Goal: Transaction & Acquisition: Purchase product/service

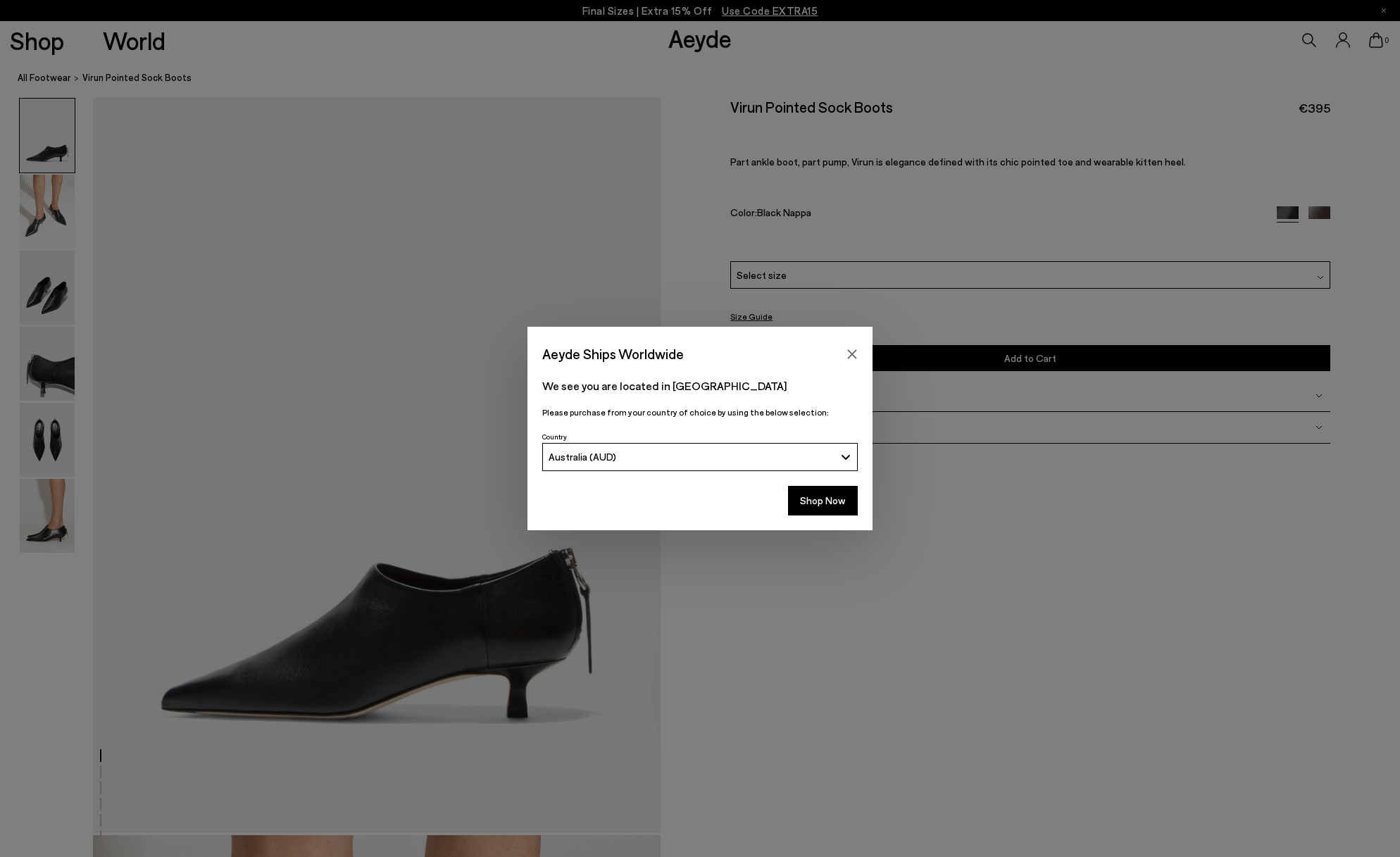
scroll to position [24, 0]
click at [853, 356] on icon "Close" at bounding box center [852, 353] width 9 height 9
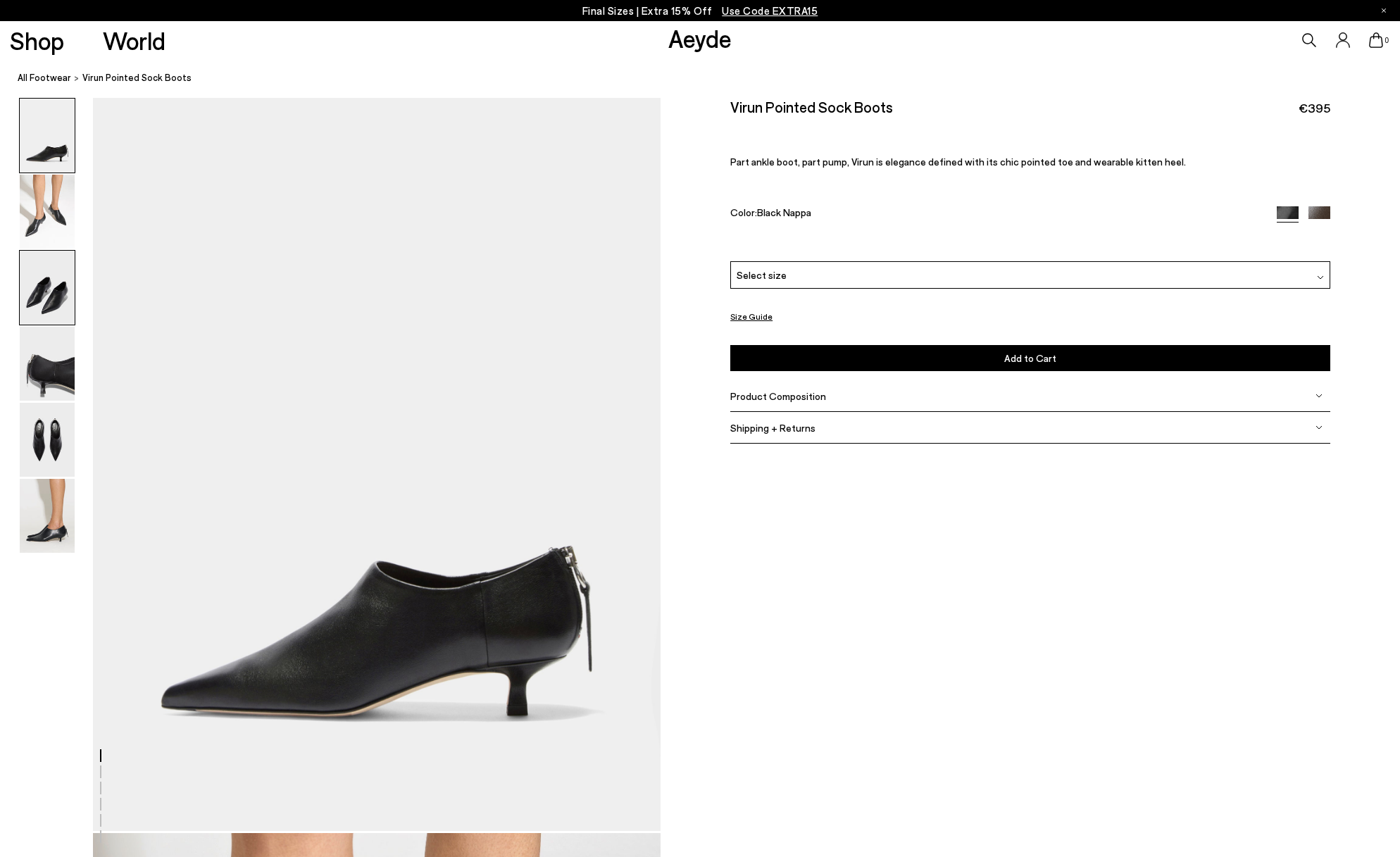
click at [47, 308] on img at bounding box center [47, 288] width 55 height 74
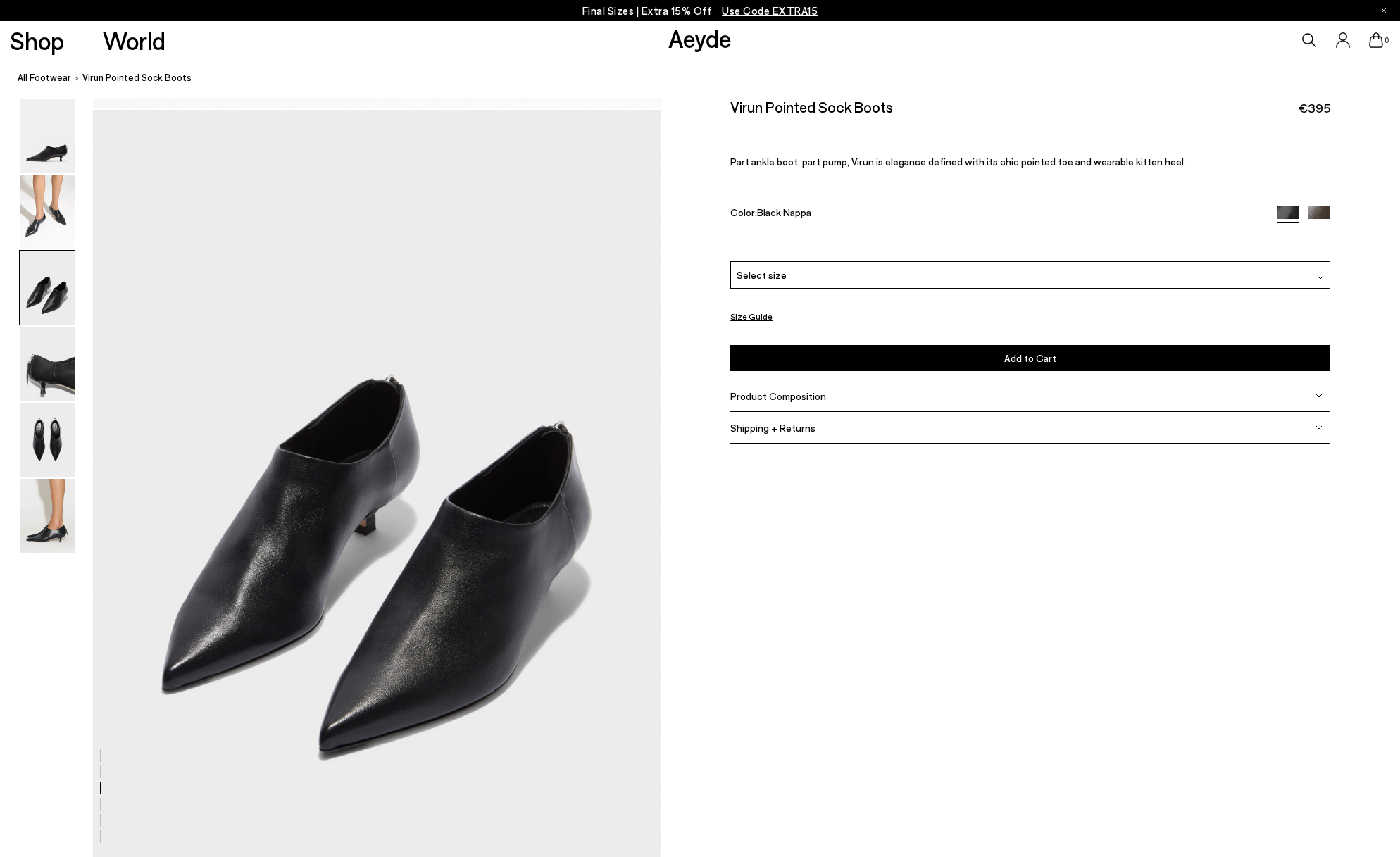
scroll to position [1518, 0]
click at [67, 392] on img at bounding box center [47, 364] width 55 height 74
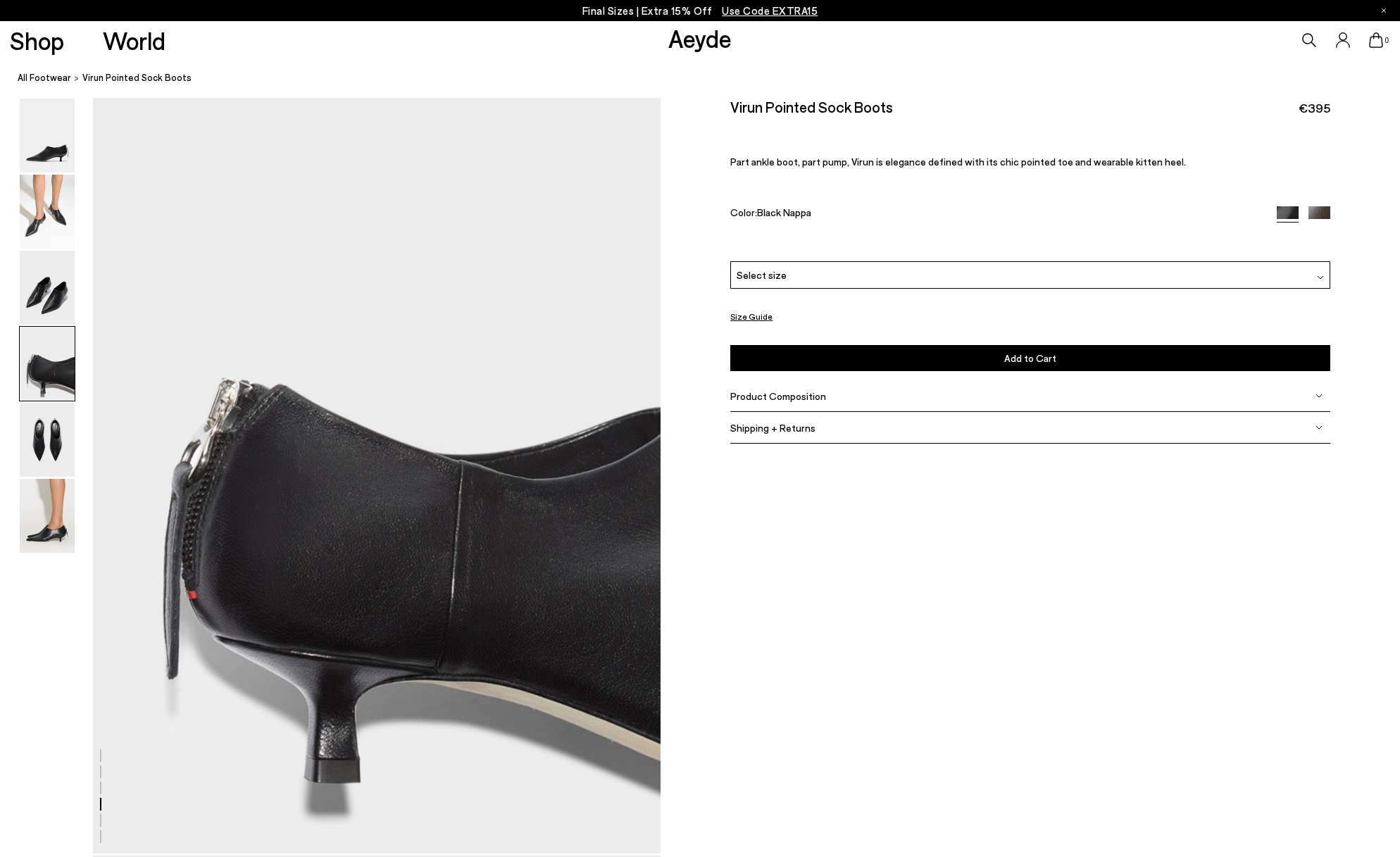
scroll to position [2277, 1]
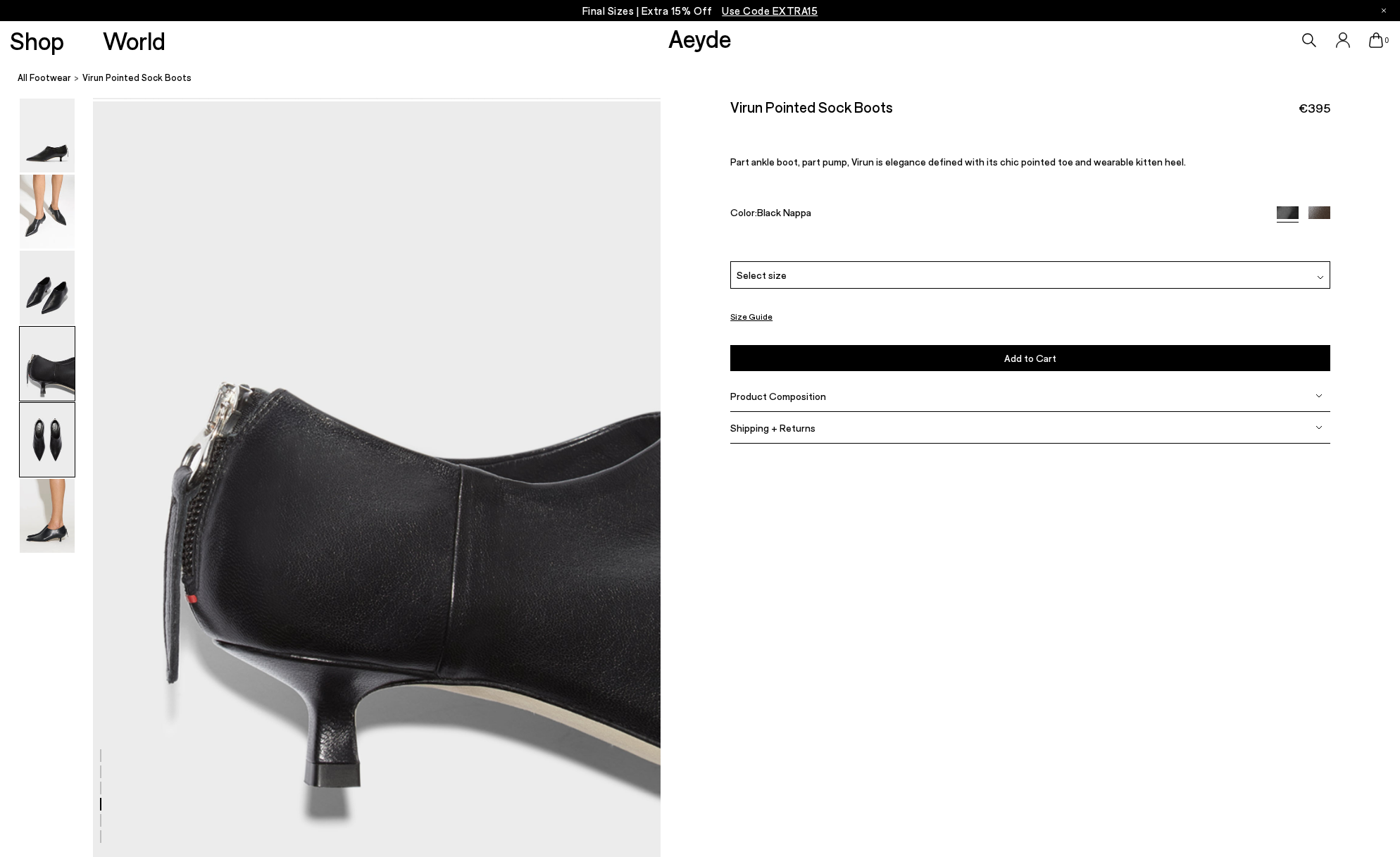
click at [57, 467] on img at bounding box center [47, 440] width 55 height 74
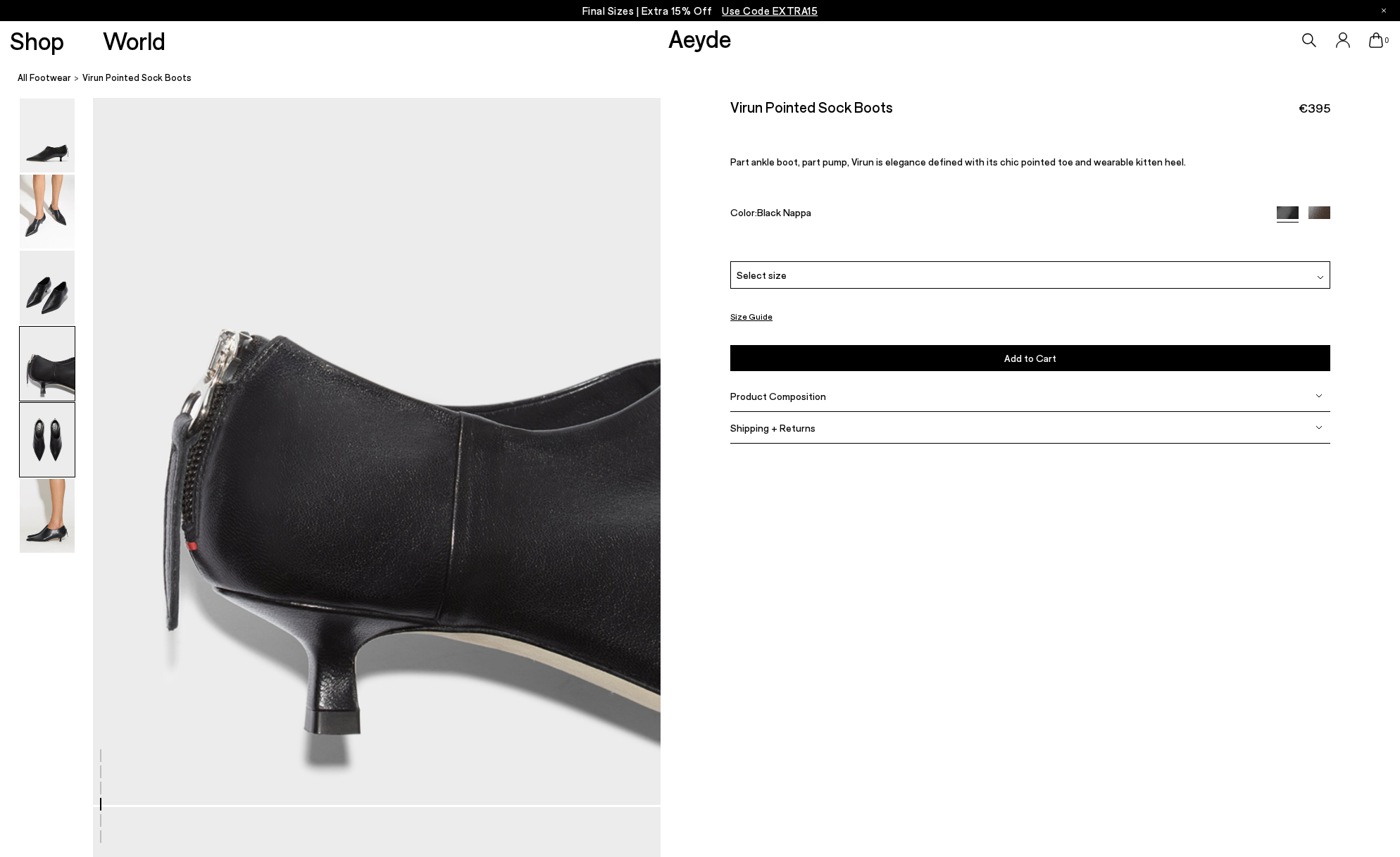
scroll to position [2326, 1]
click at [64, 530] on img at bounding box center [47, 516] width 55 height 74
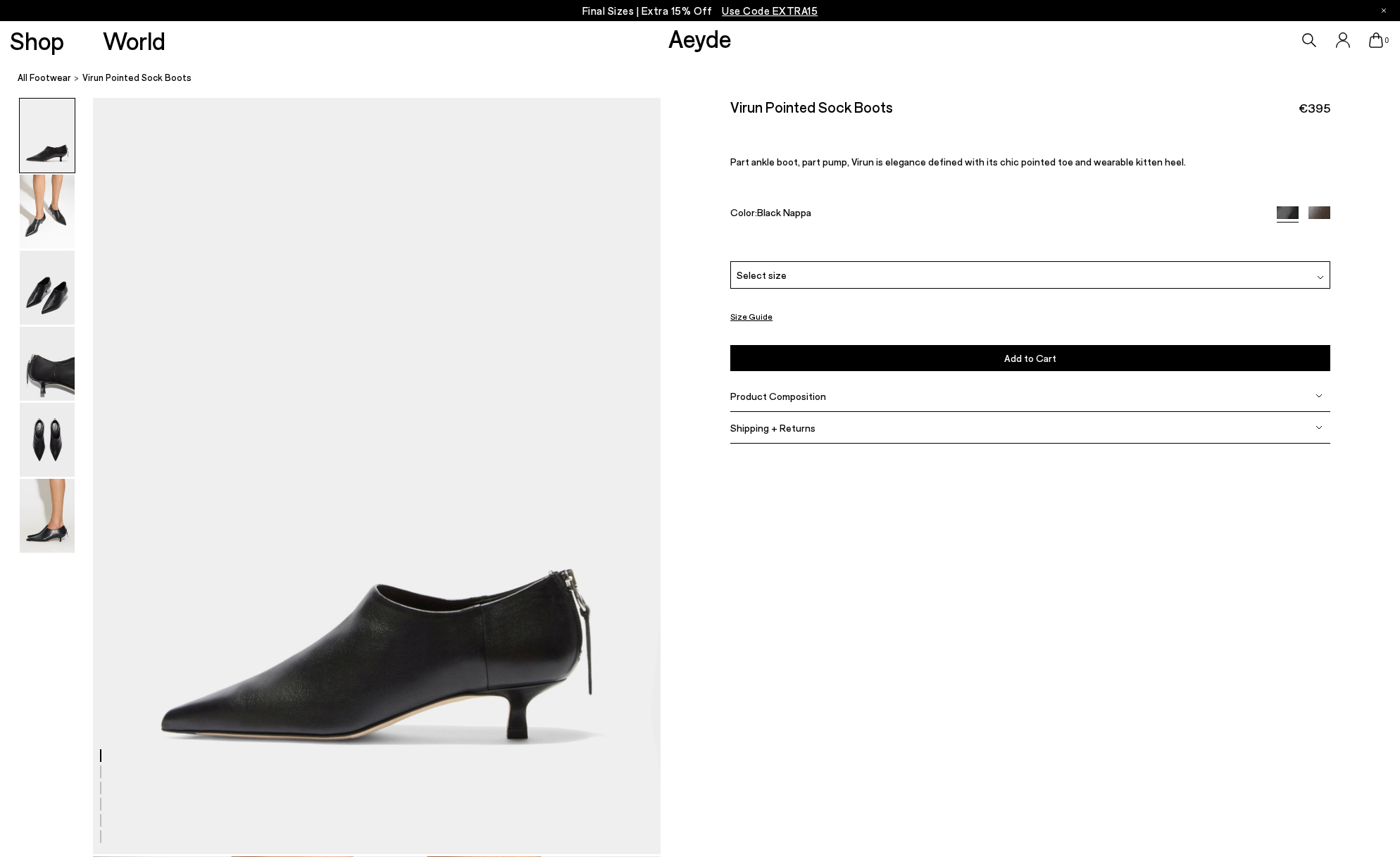
scroll to position [1, 0]
click at [27, 76] on link "All Footwear" at bounding box center [44, 78] width 54 height 15
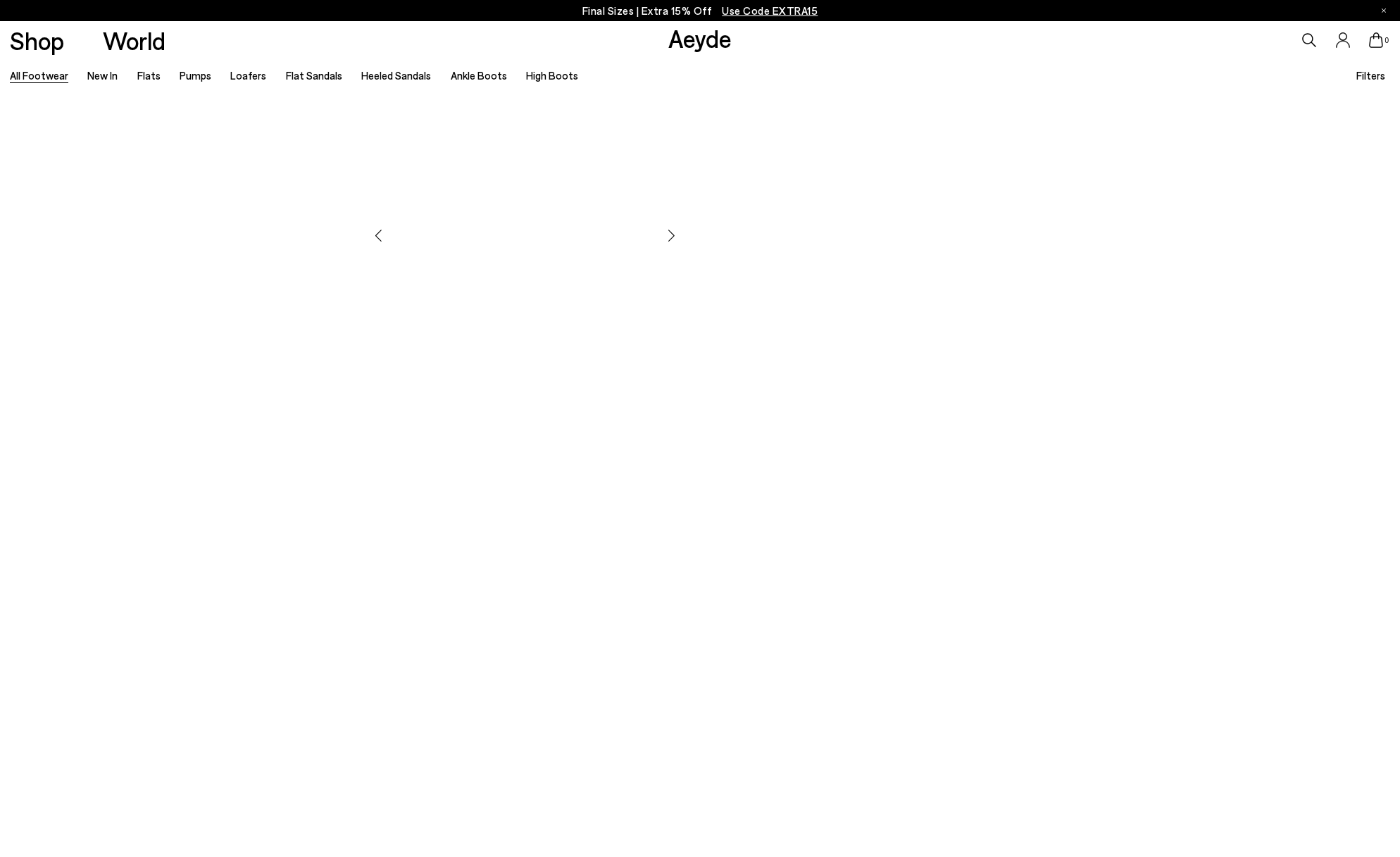
scroll to position [46, 0]
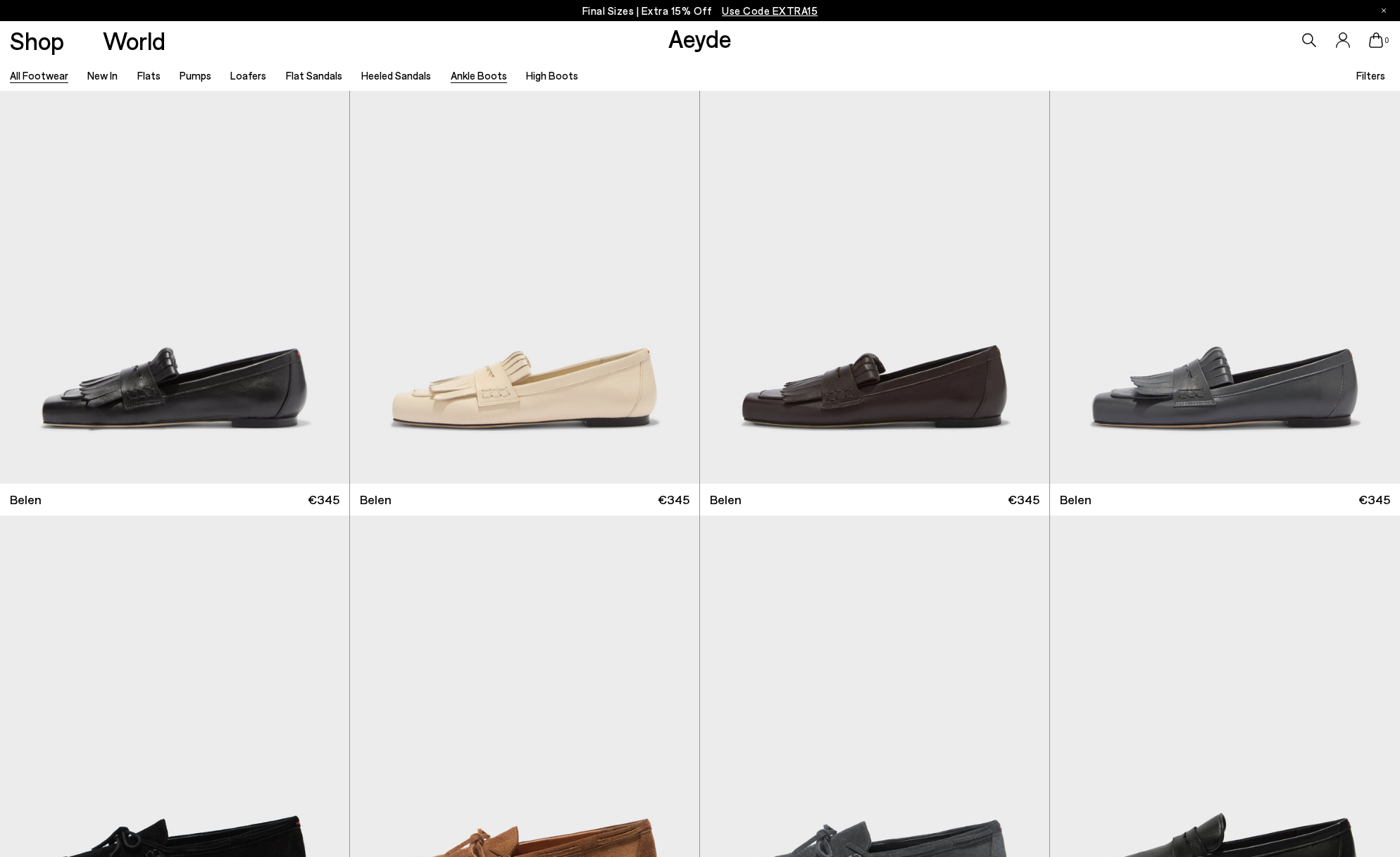
click at [489, 76] on link "Ankle Boots" at bounding box center [479, 76] width 56 height 13
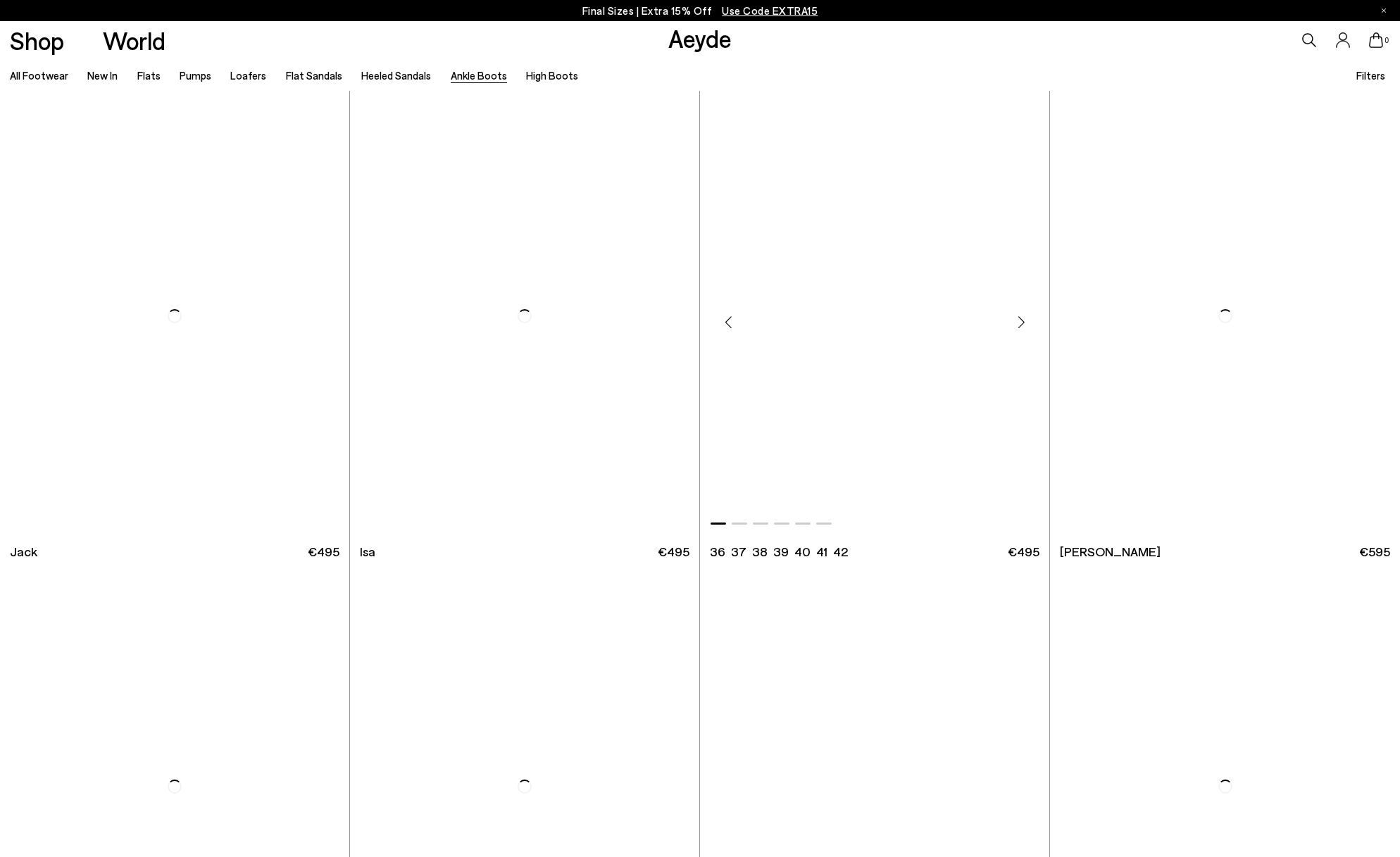
scroll to position [3287, 0]
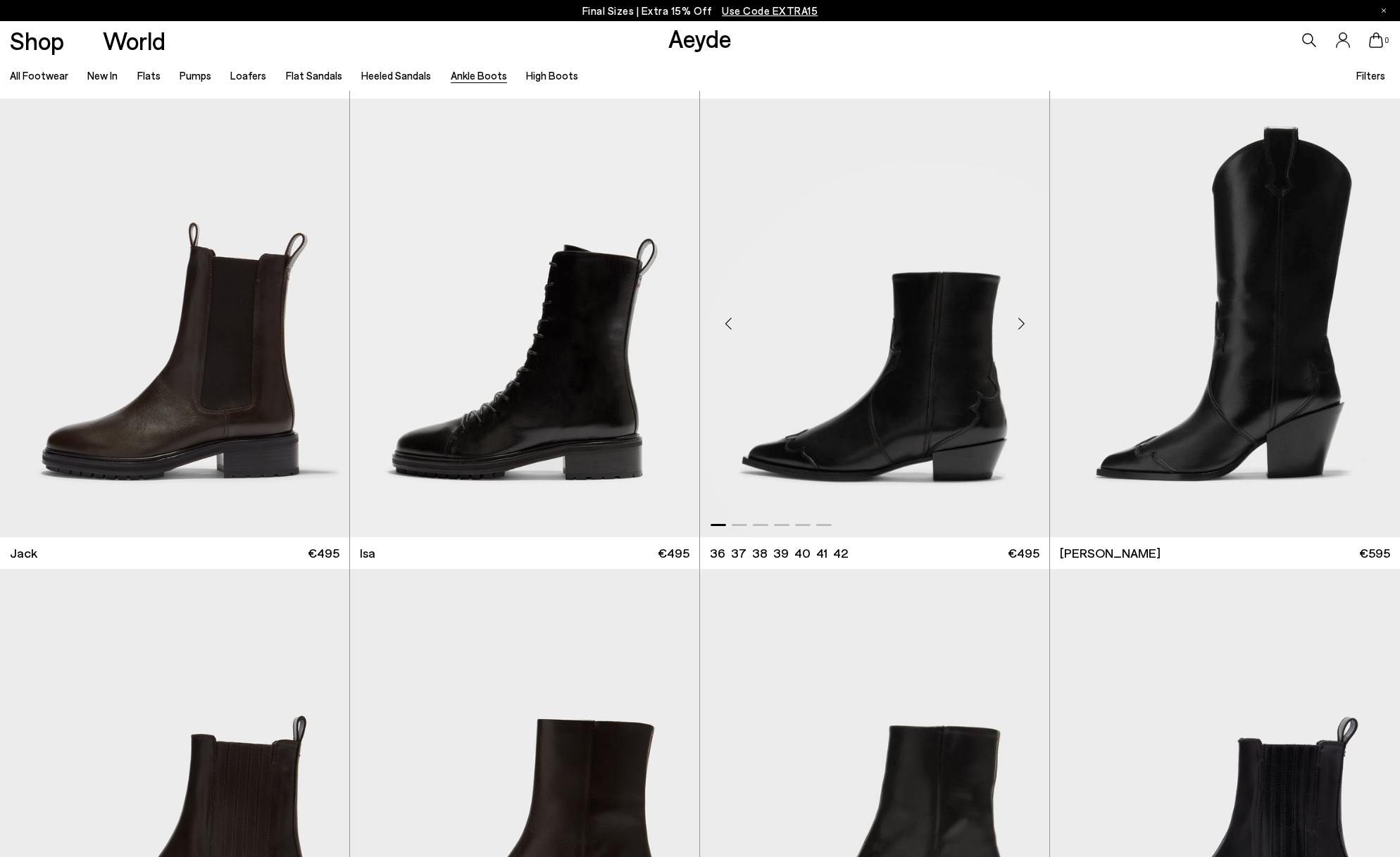
click at [1015, 322] on div "Next slide" at bounding box center [1020, 323] width 42 height 42
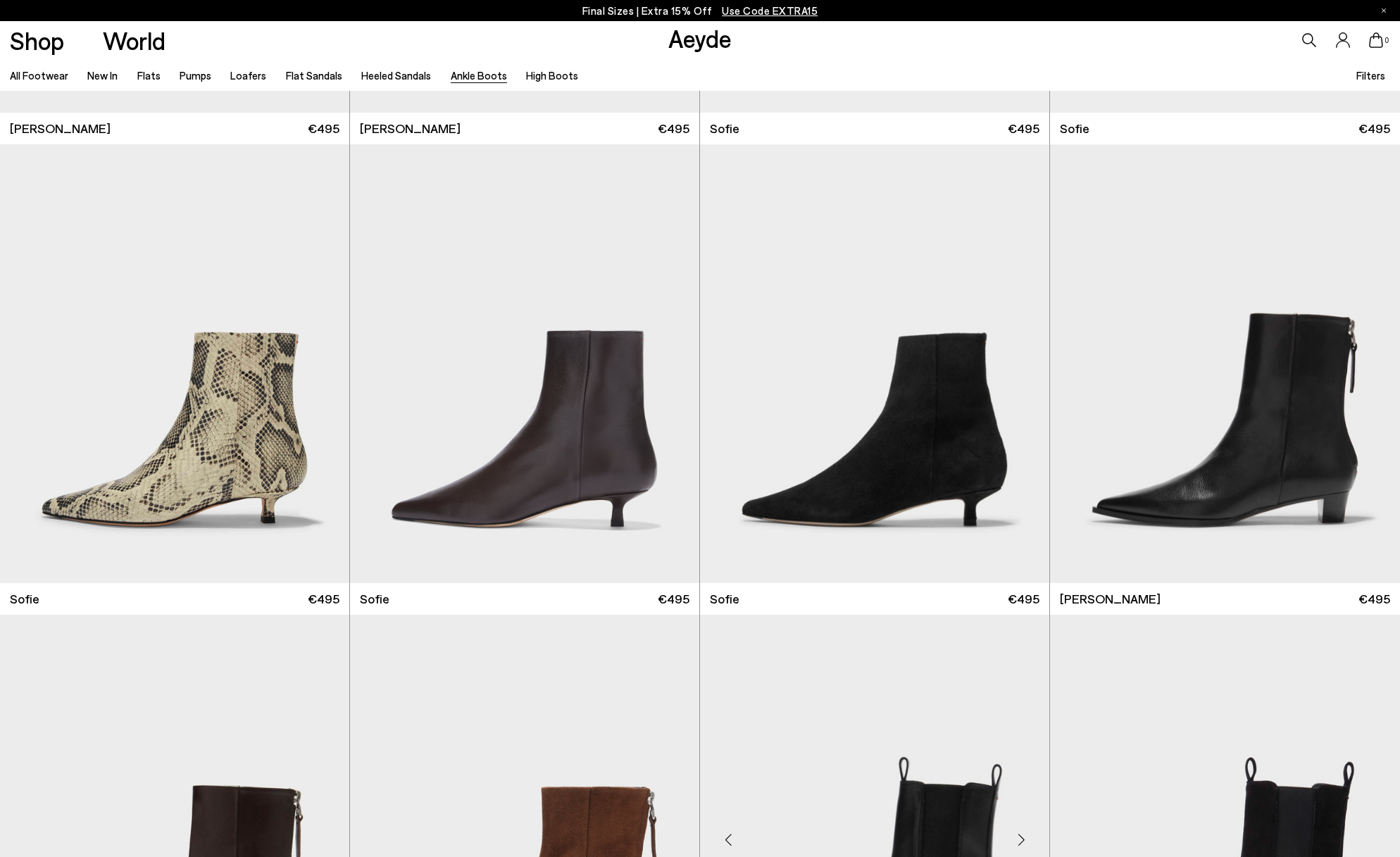
scroll to position [1830, 0]
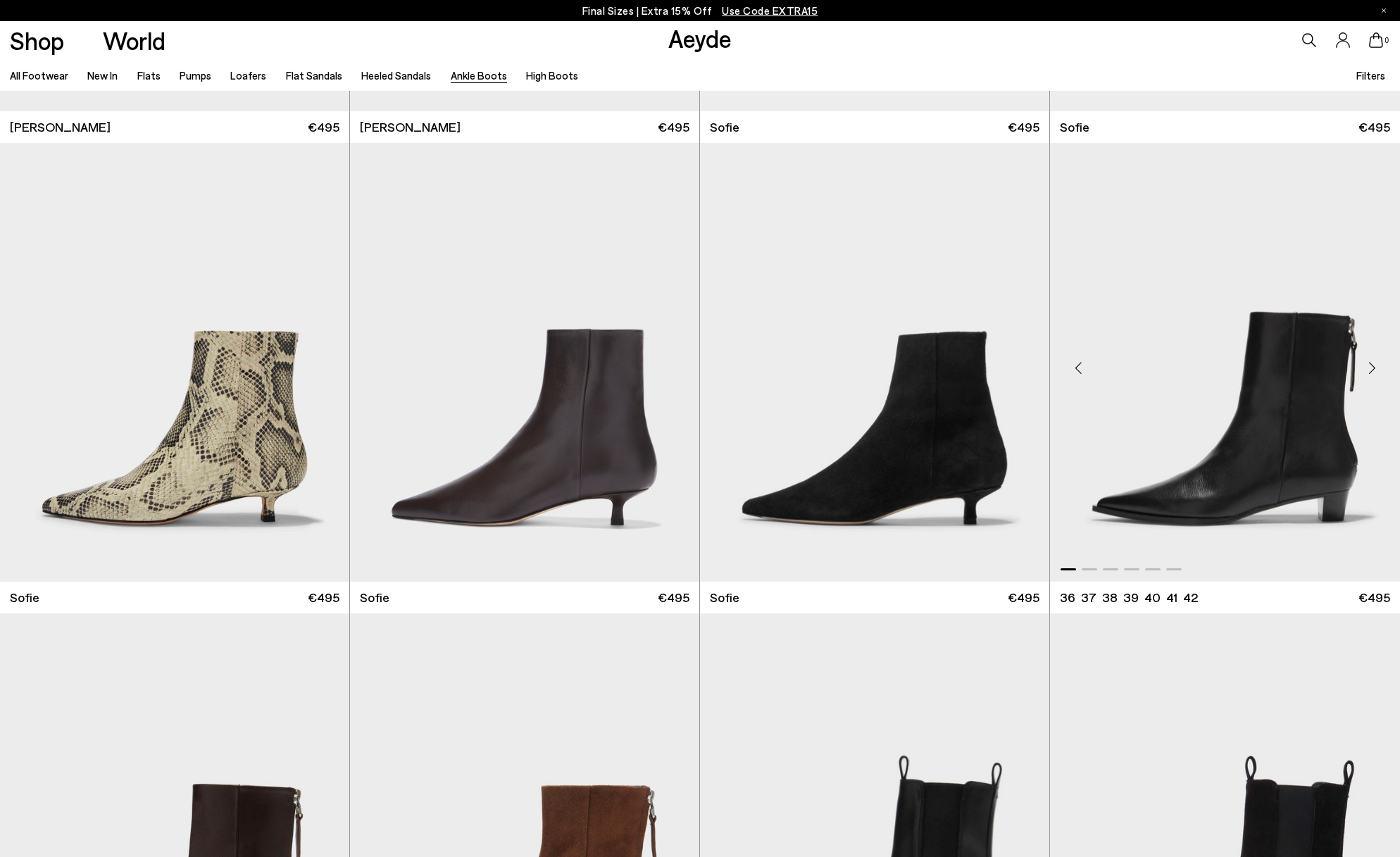
click at [1293, 411] on img "1 / 6" at bounding box center [1224, 362] width 350 height 439
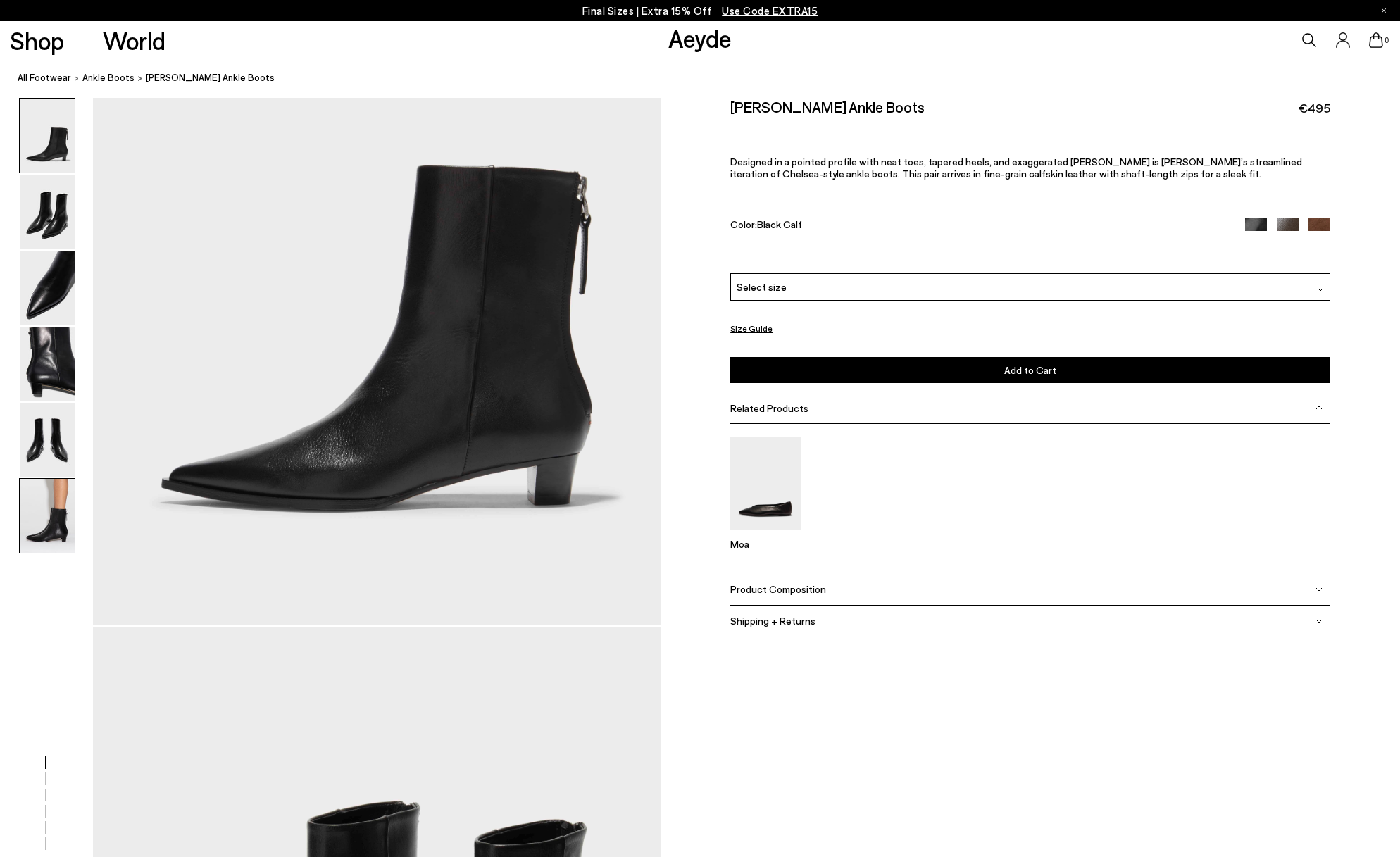
click at [48, 513] on img at bounding box center [47, 516] width 55 height 74
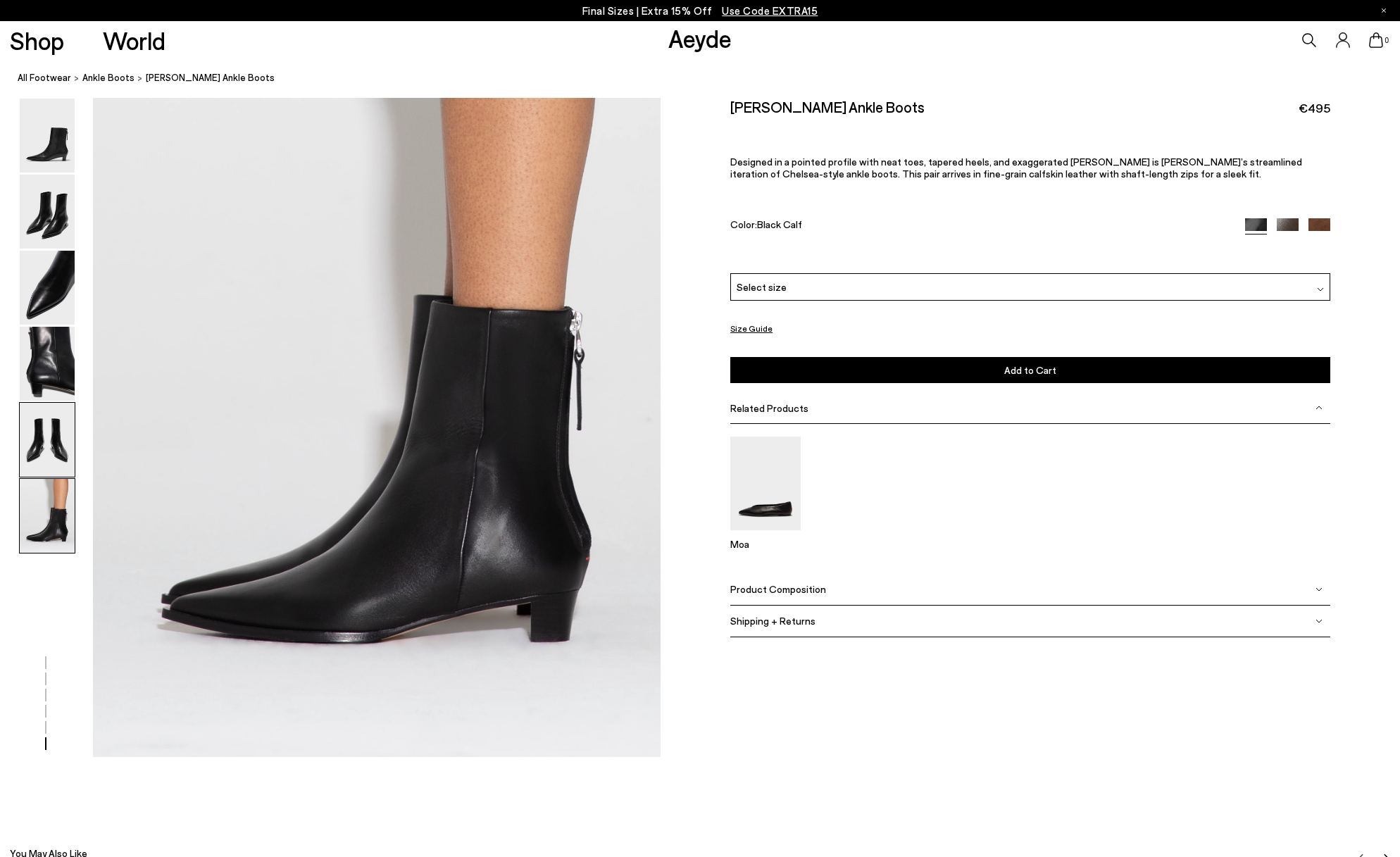
click at [48, 432] on img at bounding box center [47, 440] width 55 height 74
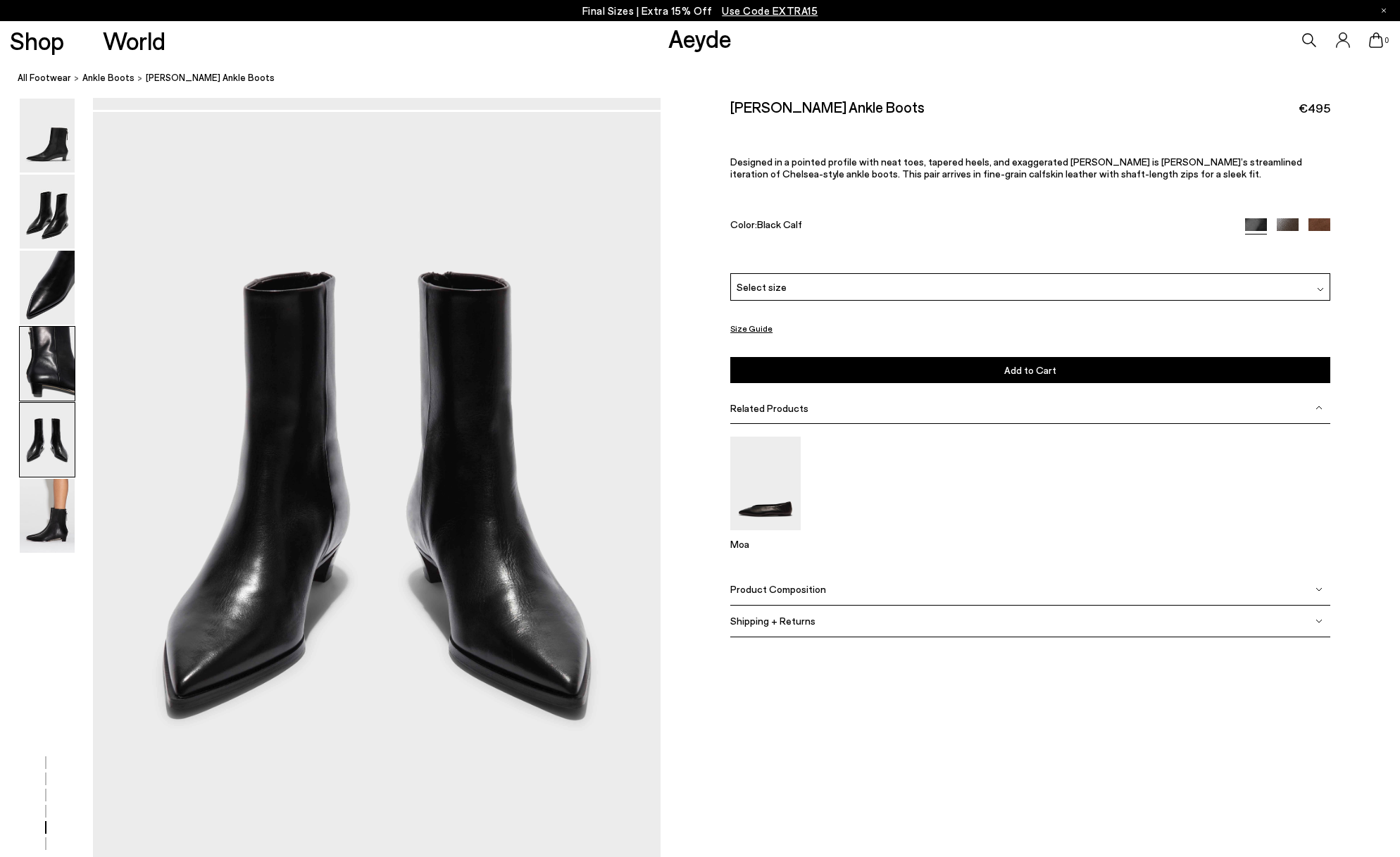
click at [40, 355] on img at bounding box center [47, 364] width 55 height 74
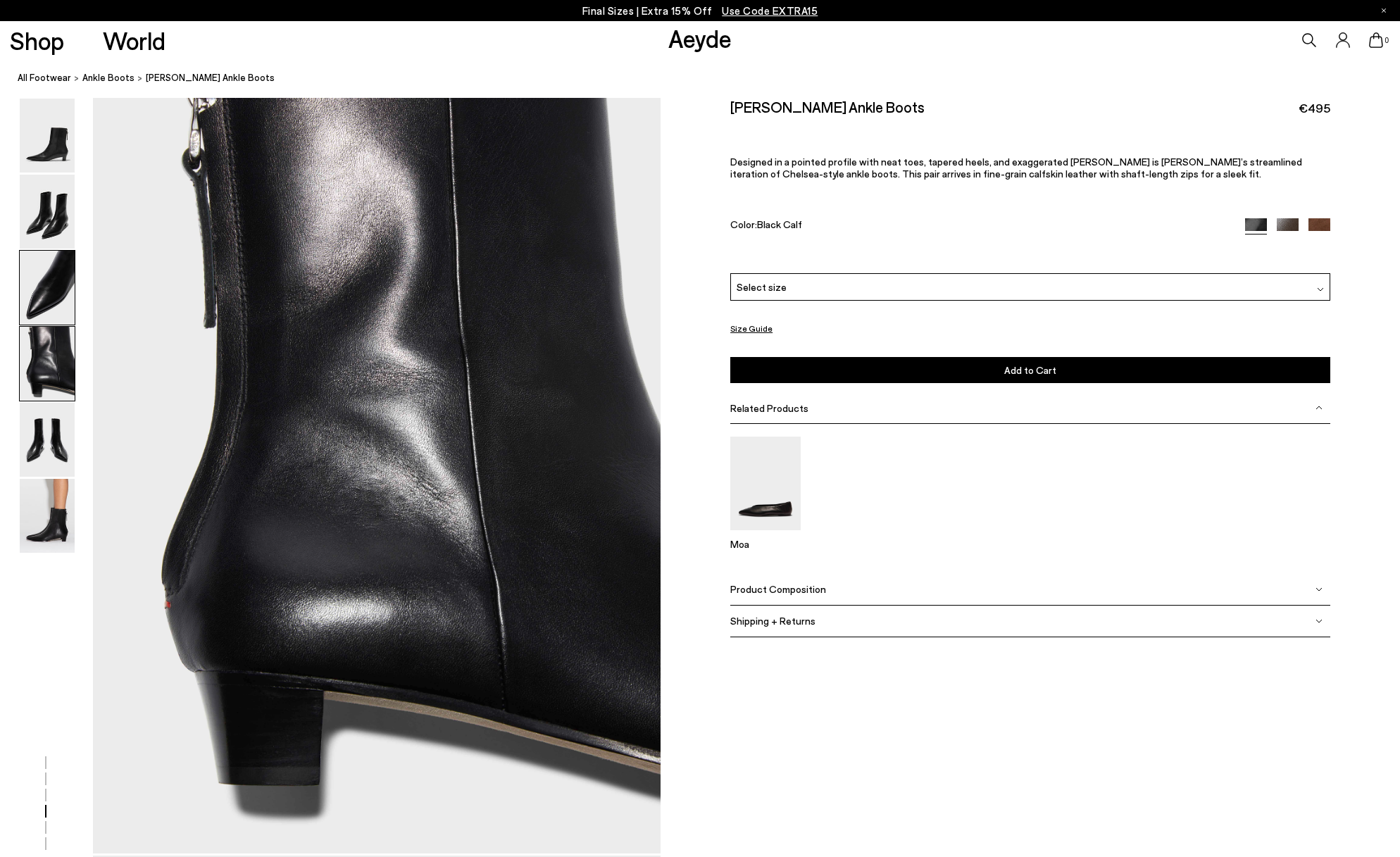
click at [47, 298] on img at bounding box center [47, 288] width 55 height 74
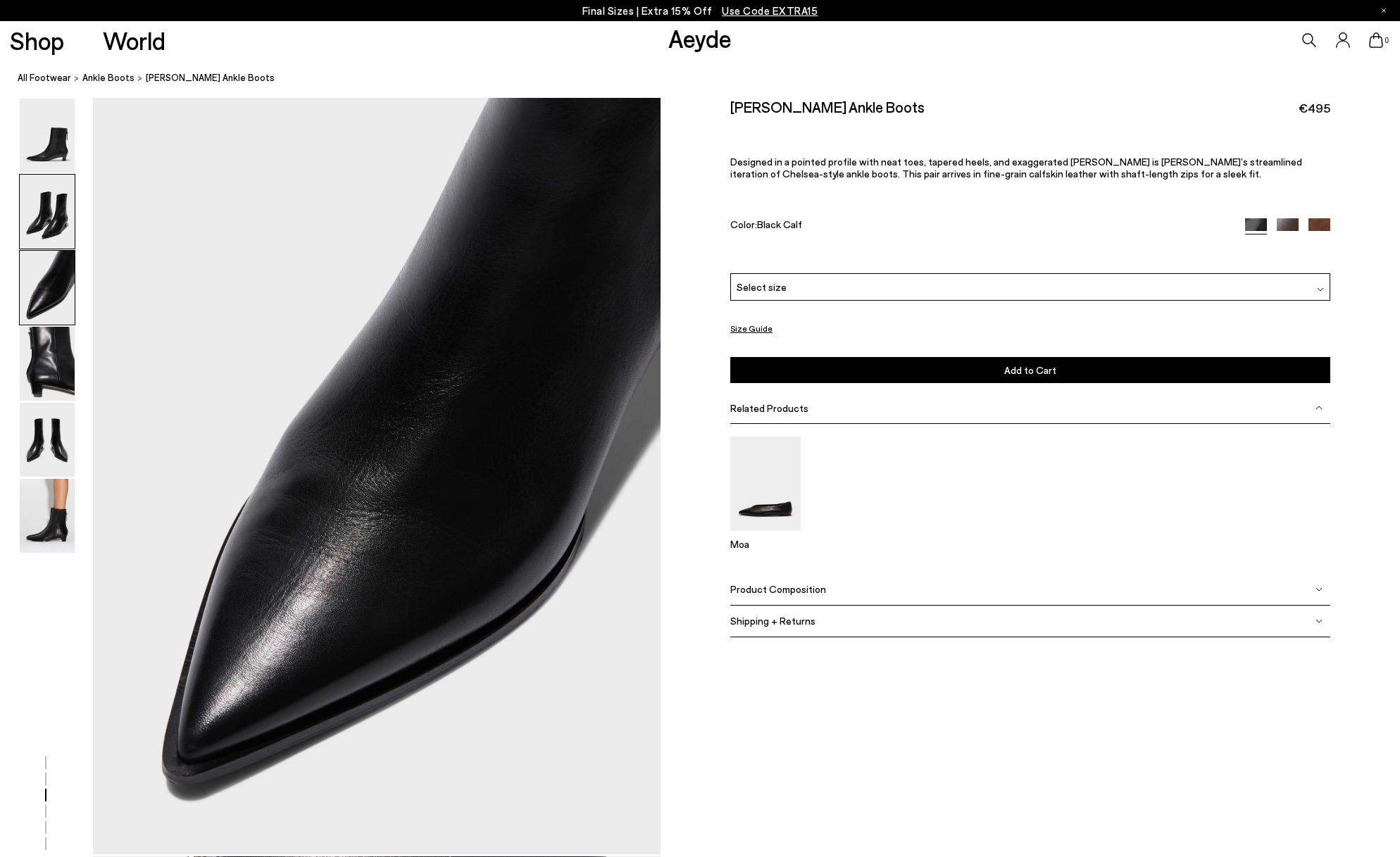
click at [64, 222] on img at bounding box center [47, 212] width 55 height 74
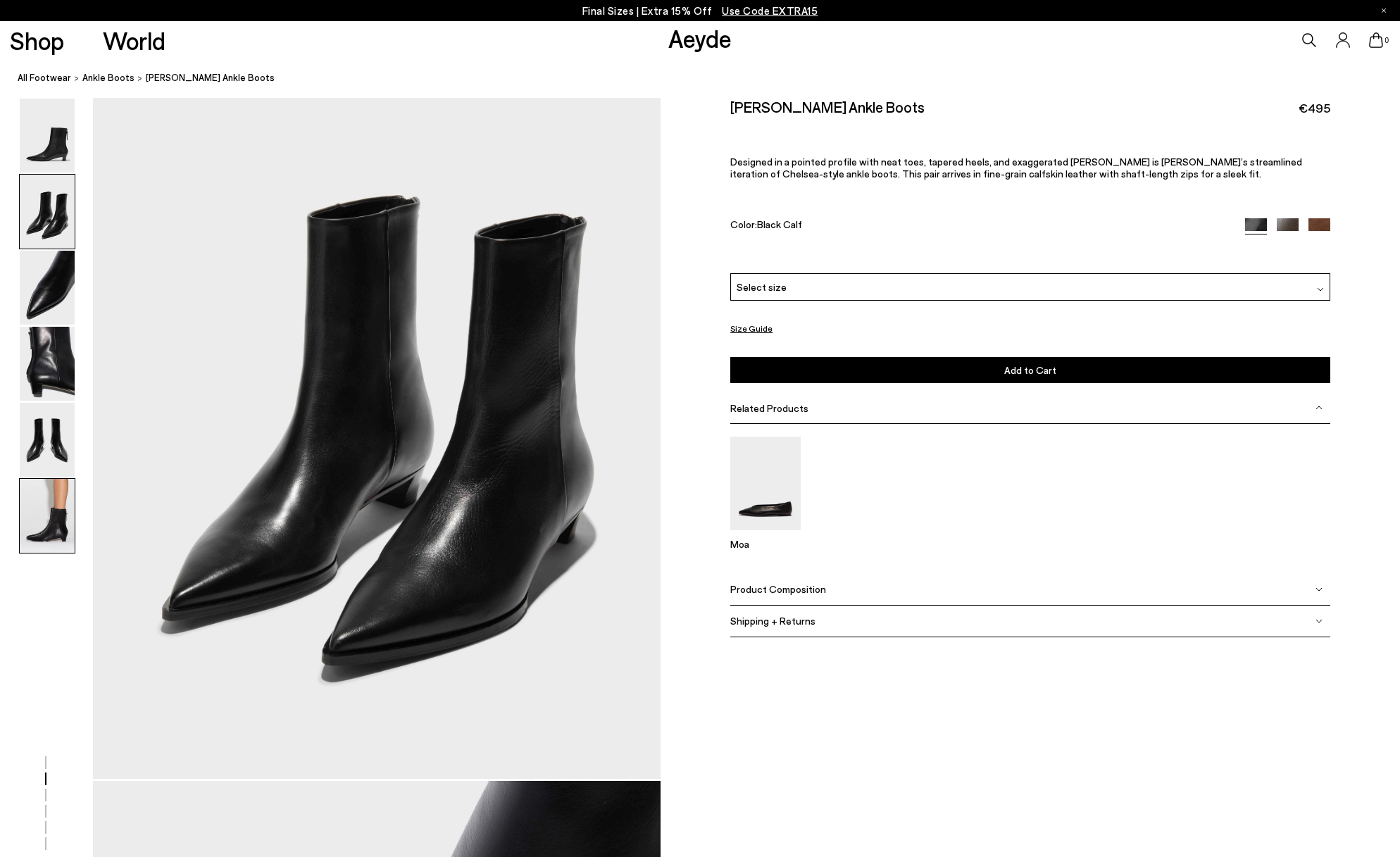
click at [29, 518] on img at bounding box center [47, 516] width 55 height 74
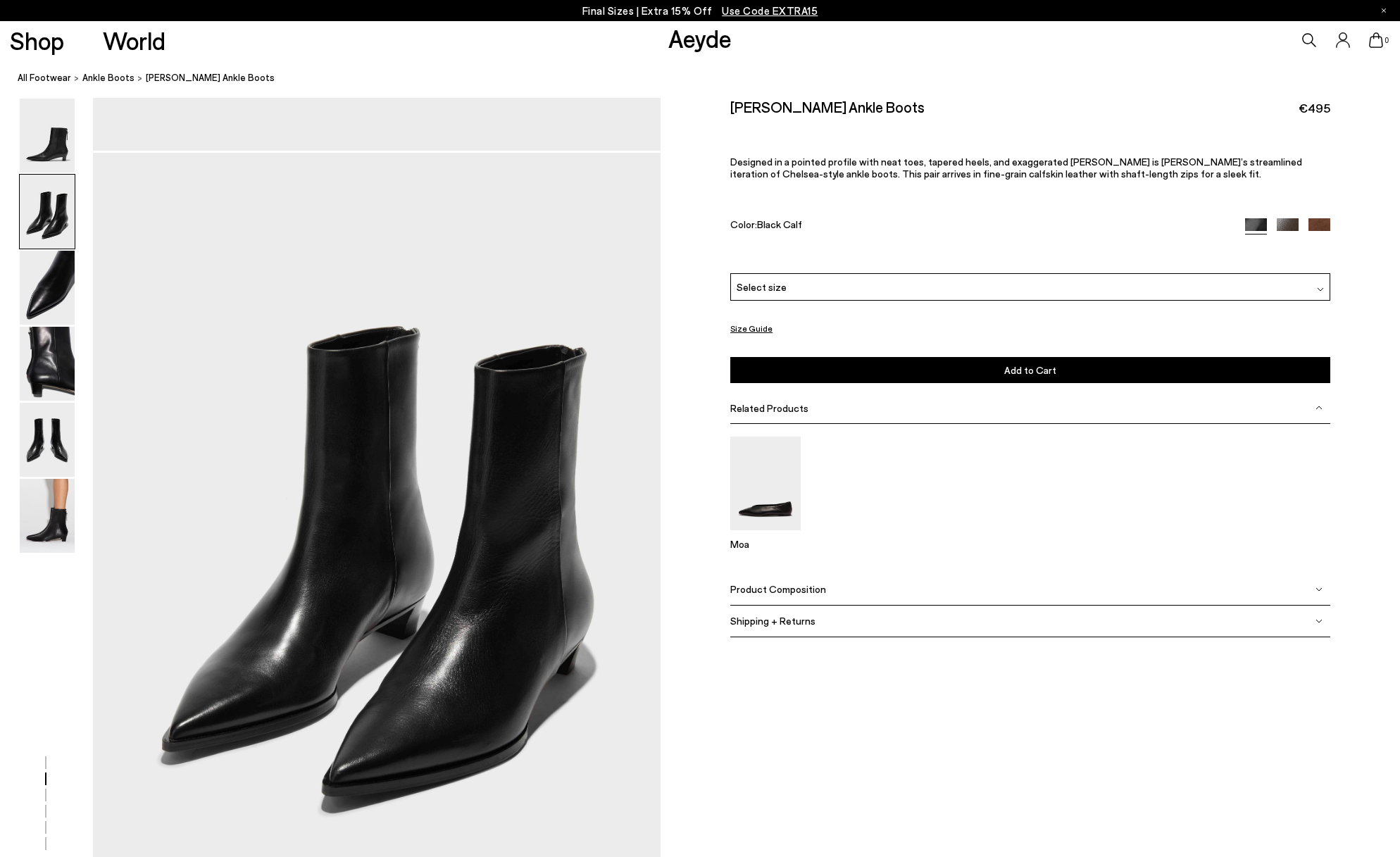
scroll to position [572, 0]
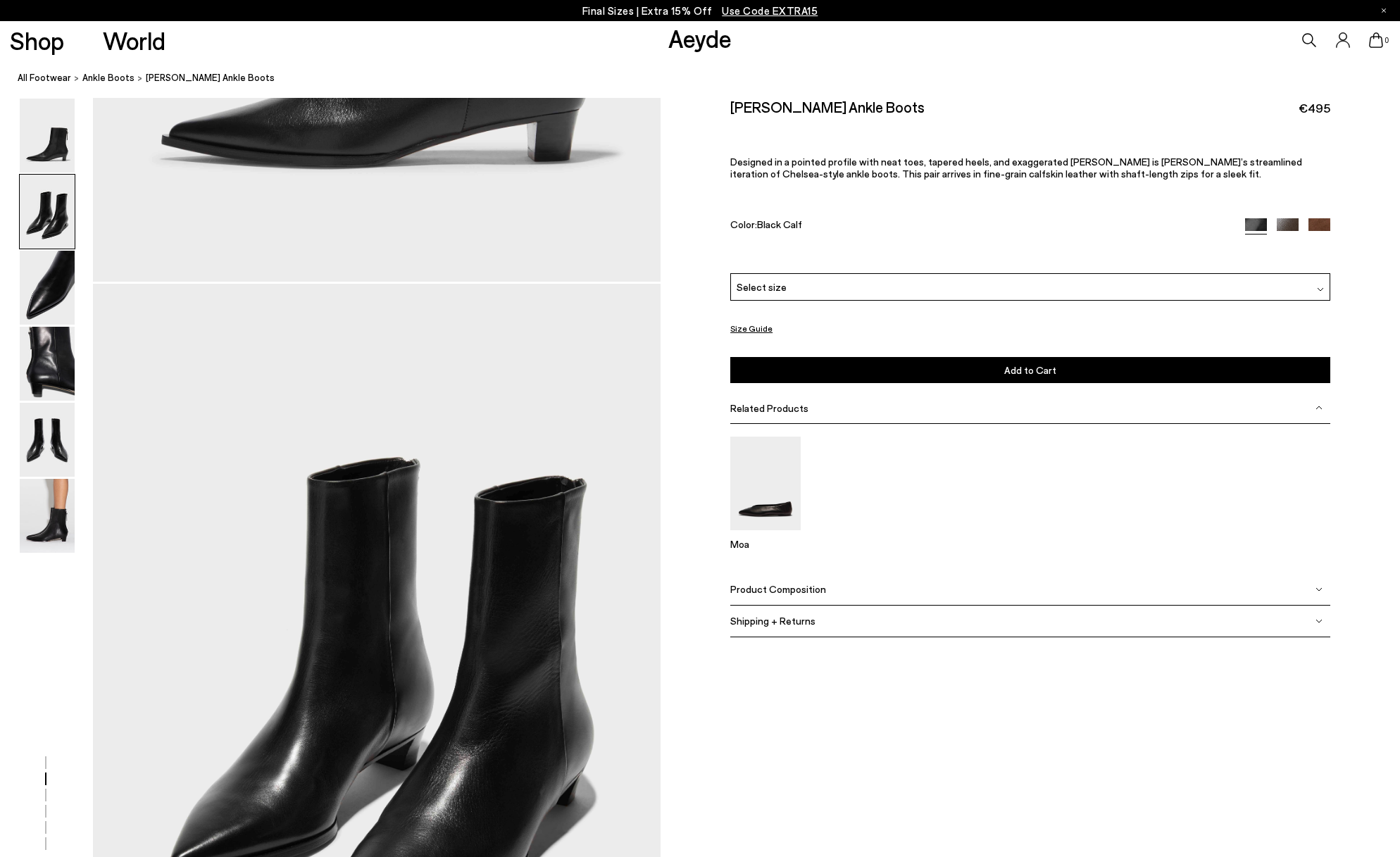
click at [1379, 17] on div "Final Sizes | Extra 15% Off Use Code EXTRA15" at bounding box center [700, 11] width 1400 height 21
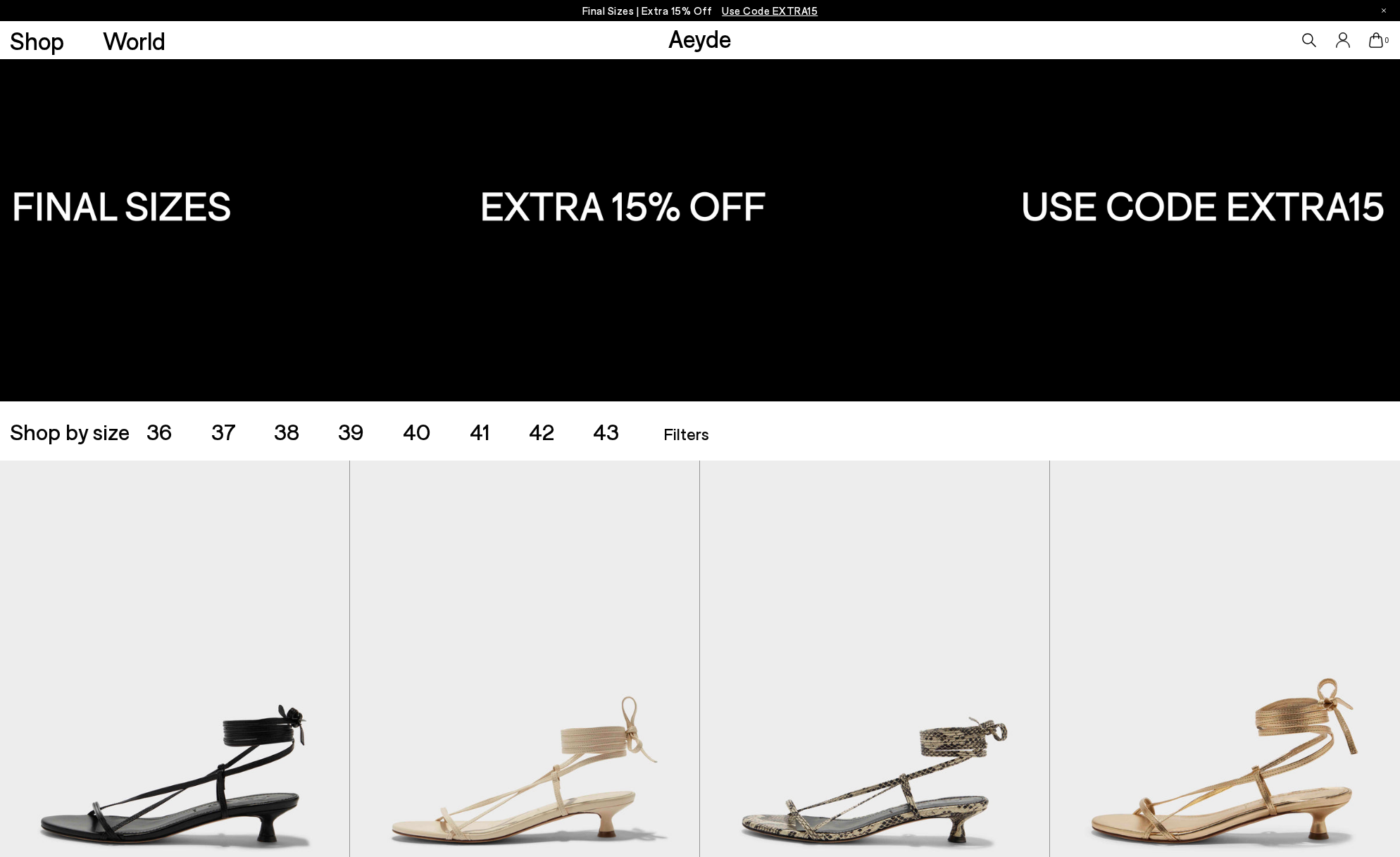
scroll to position [49, 0]
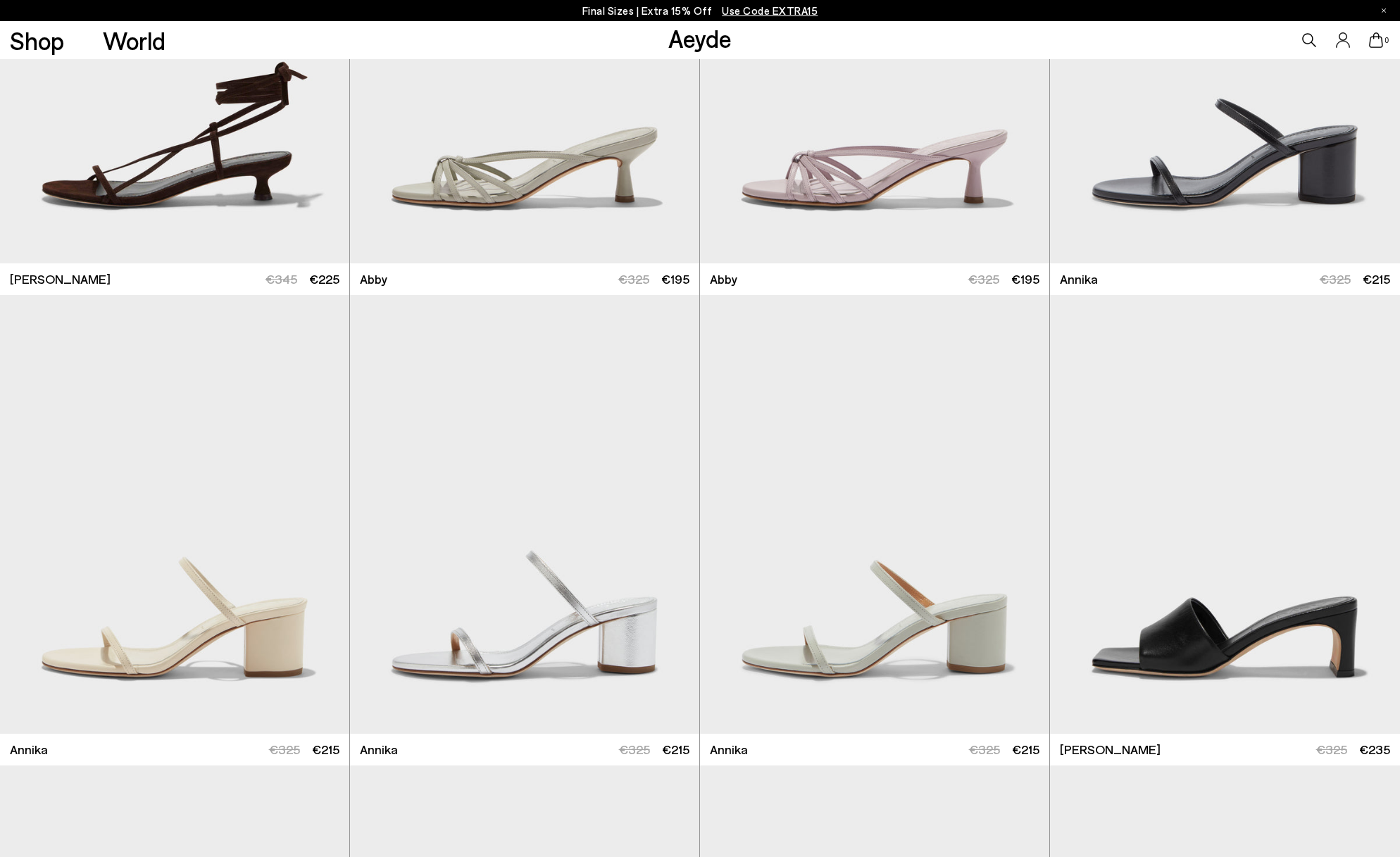
scroll to position [1157, 0]
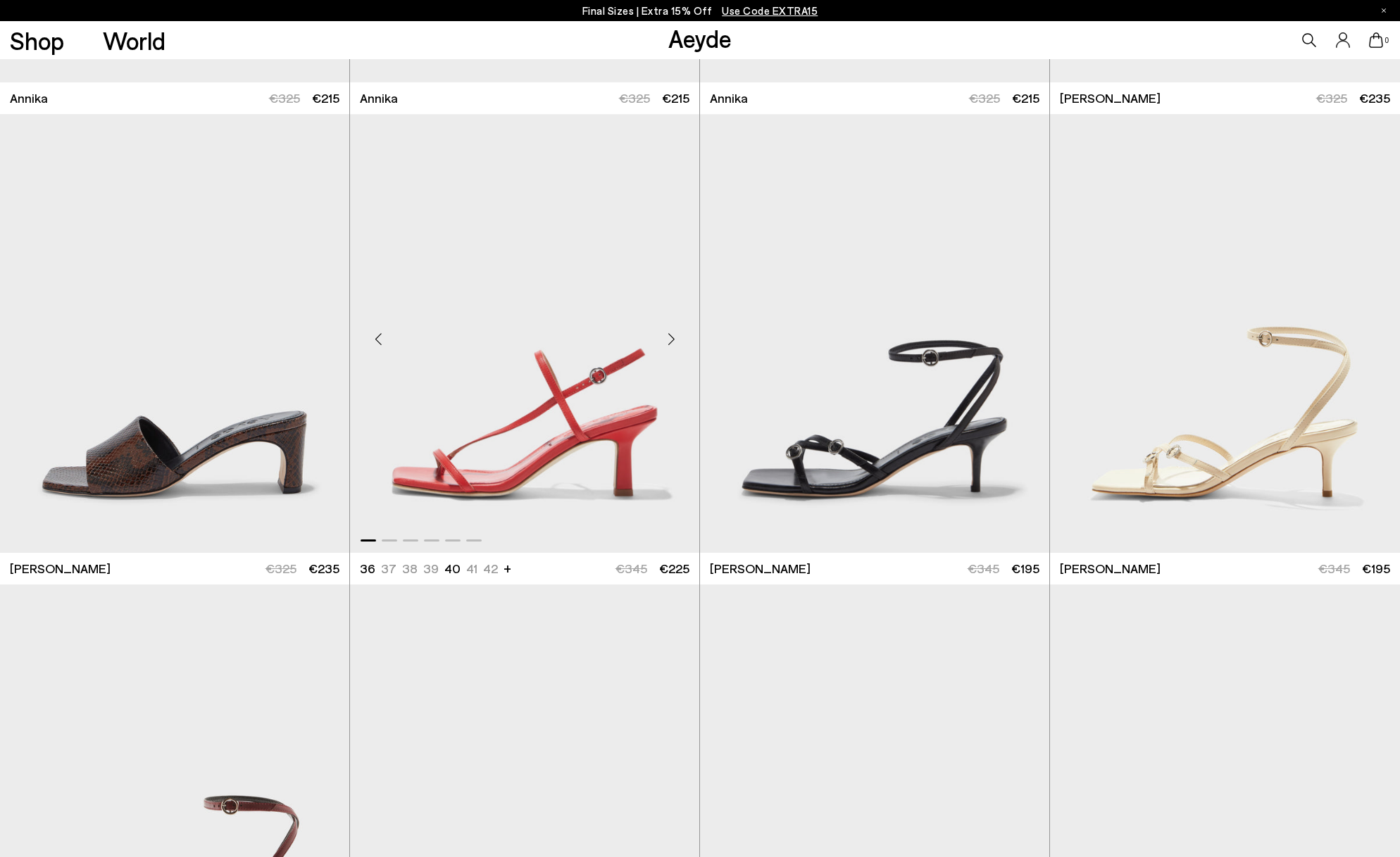
click at [663, 346] on div "Next slide" at bounding box center [671, 338] width 42 height 42
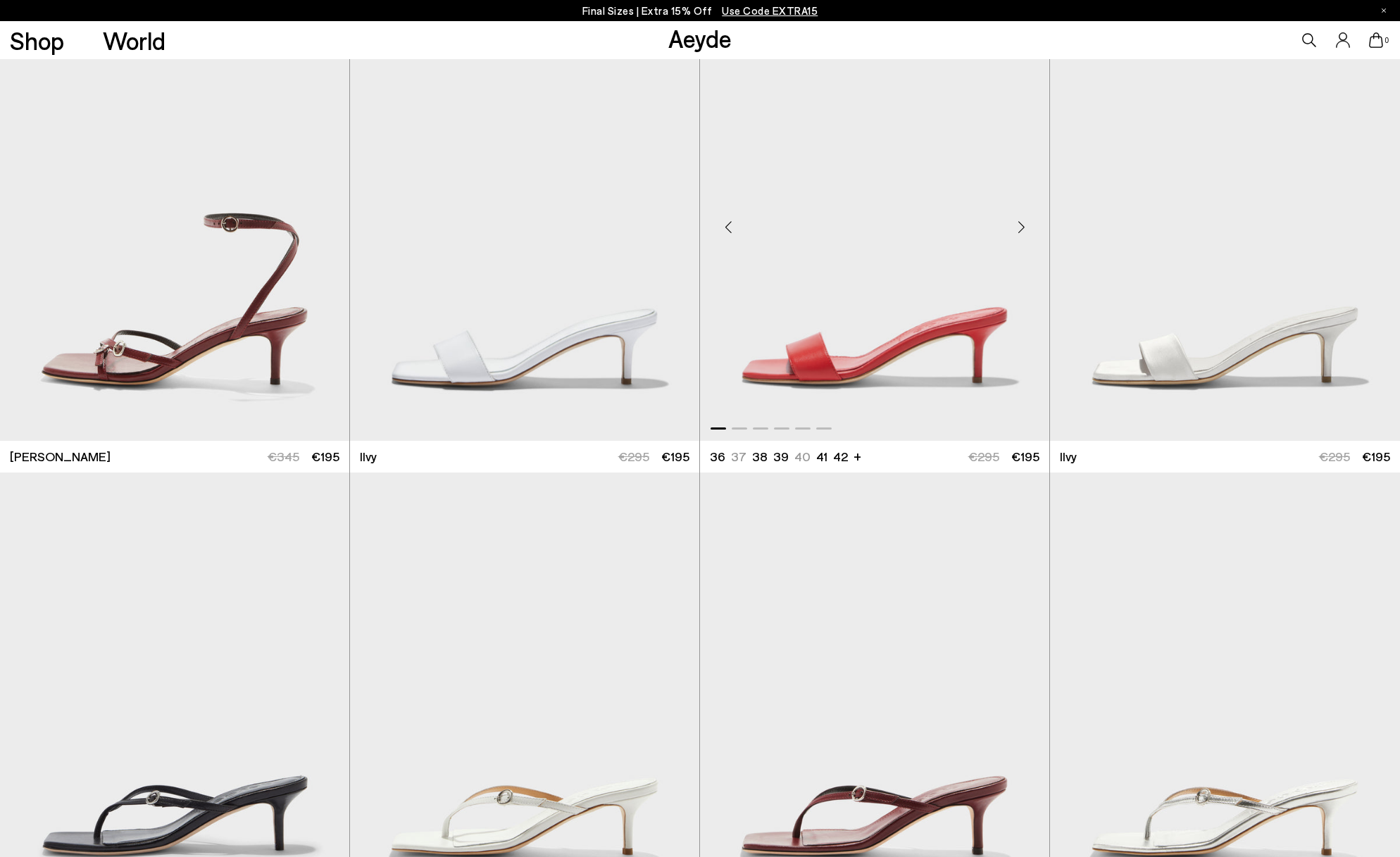
scroll to position [2388, 0]
click at [1011, 227] on div "Next slide" at bounding box center [1020, 227] width 42 height 42
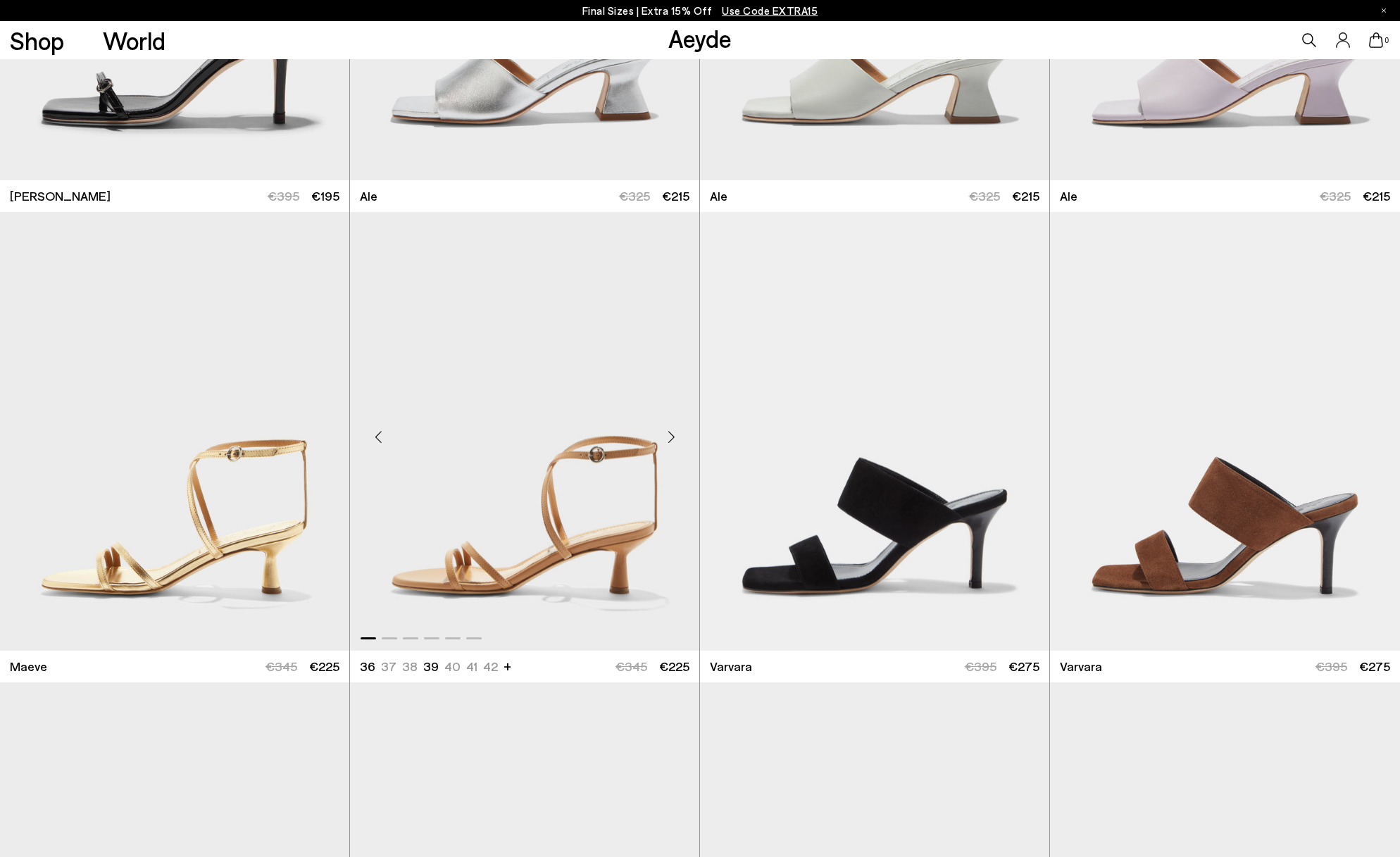
scroll to position [4055, 0]
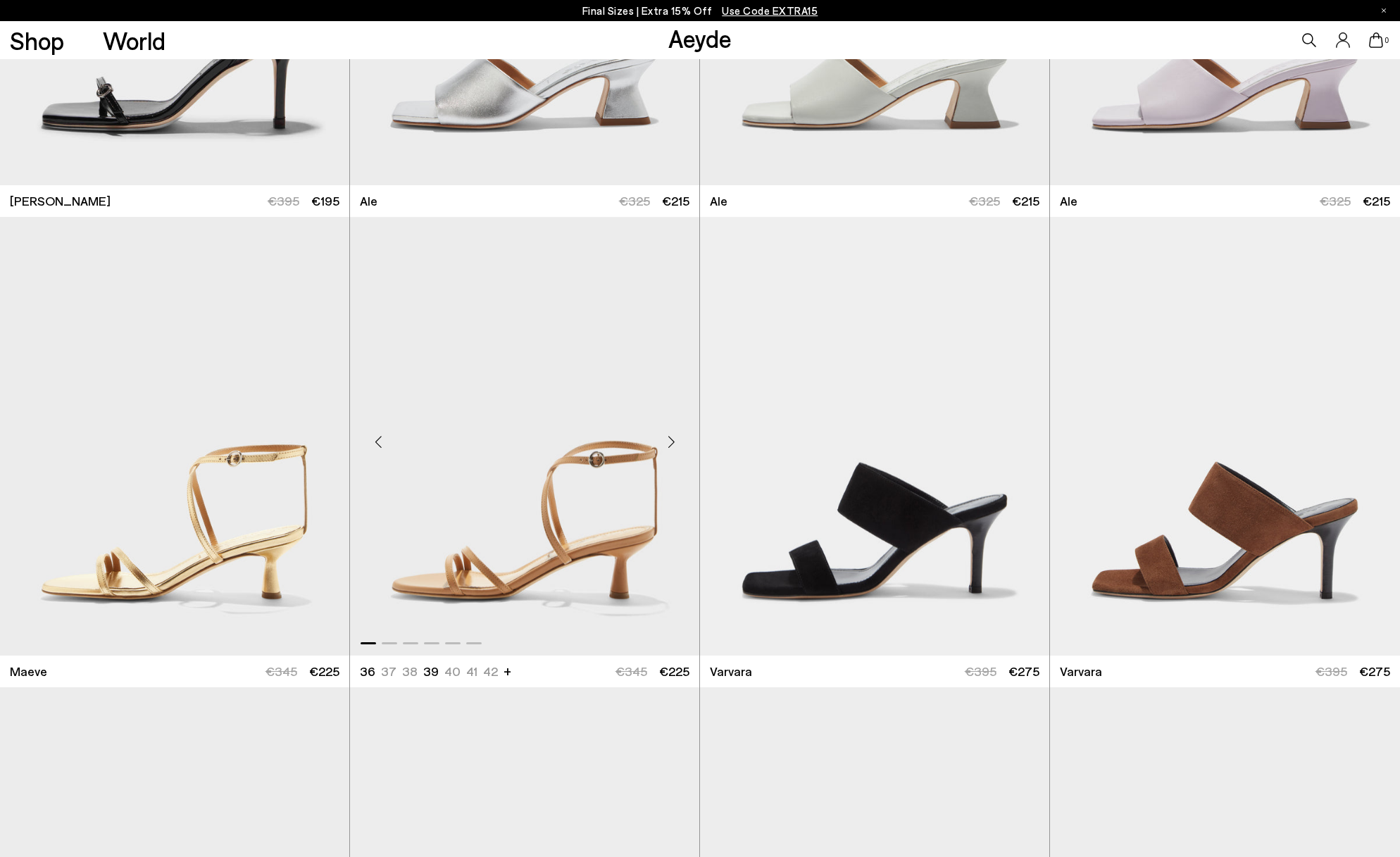
click at [674, 442] on div "Next slide" at bounding box center [671, 441] width 42 height 42
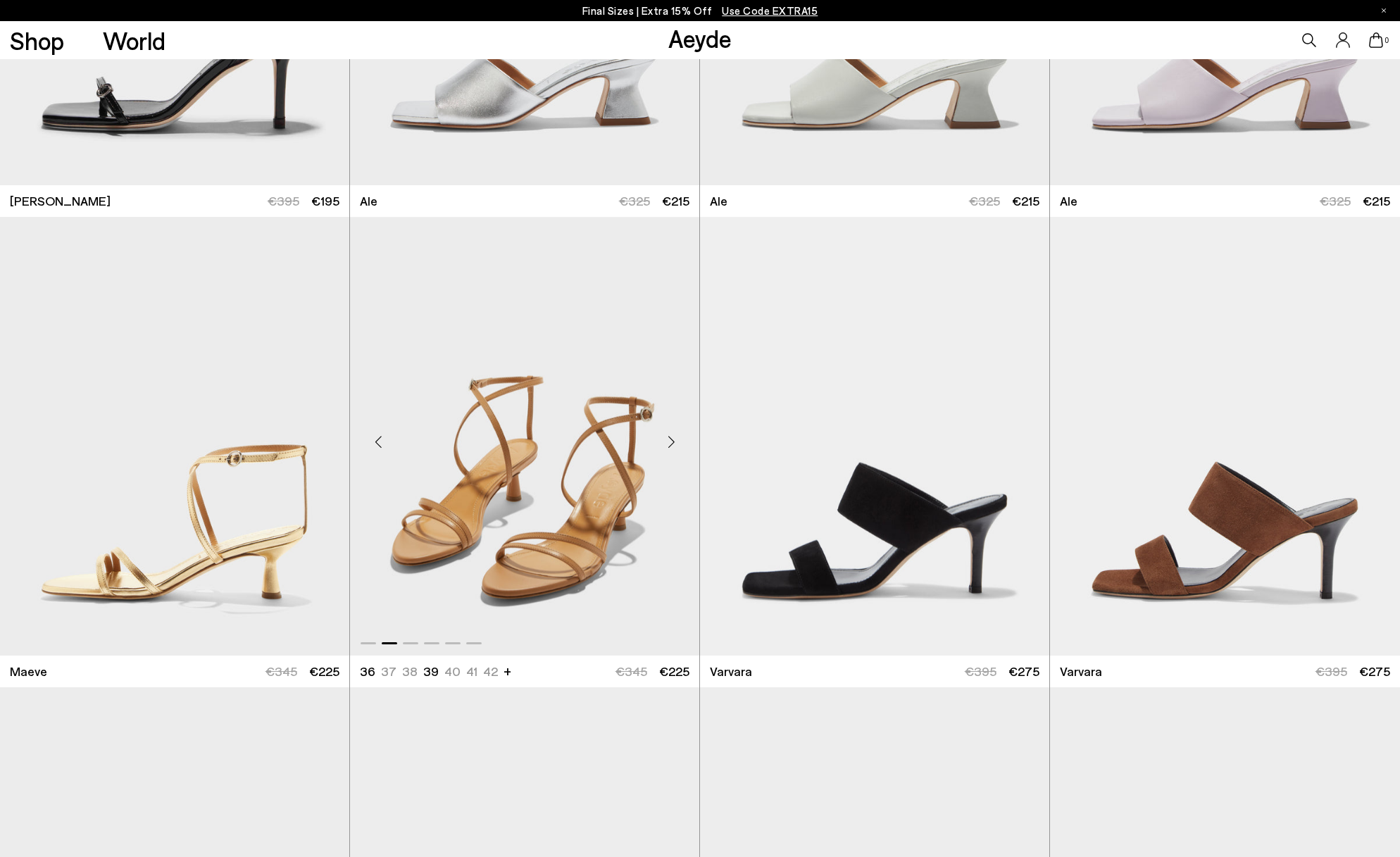
scroll to position [4057, 1]
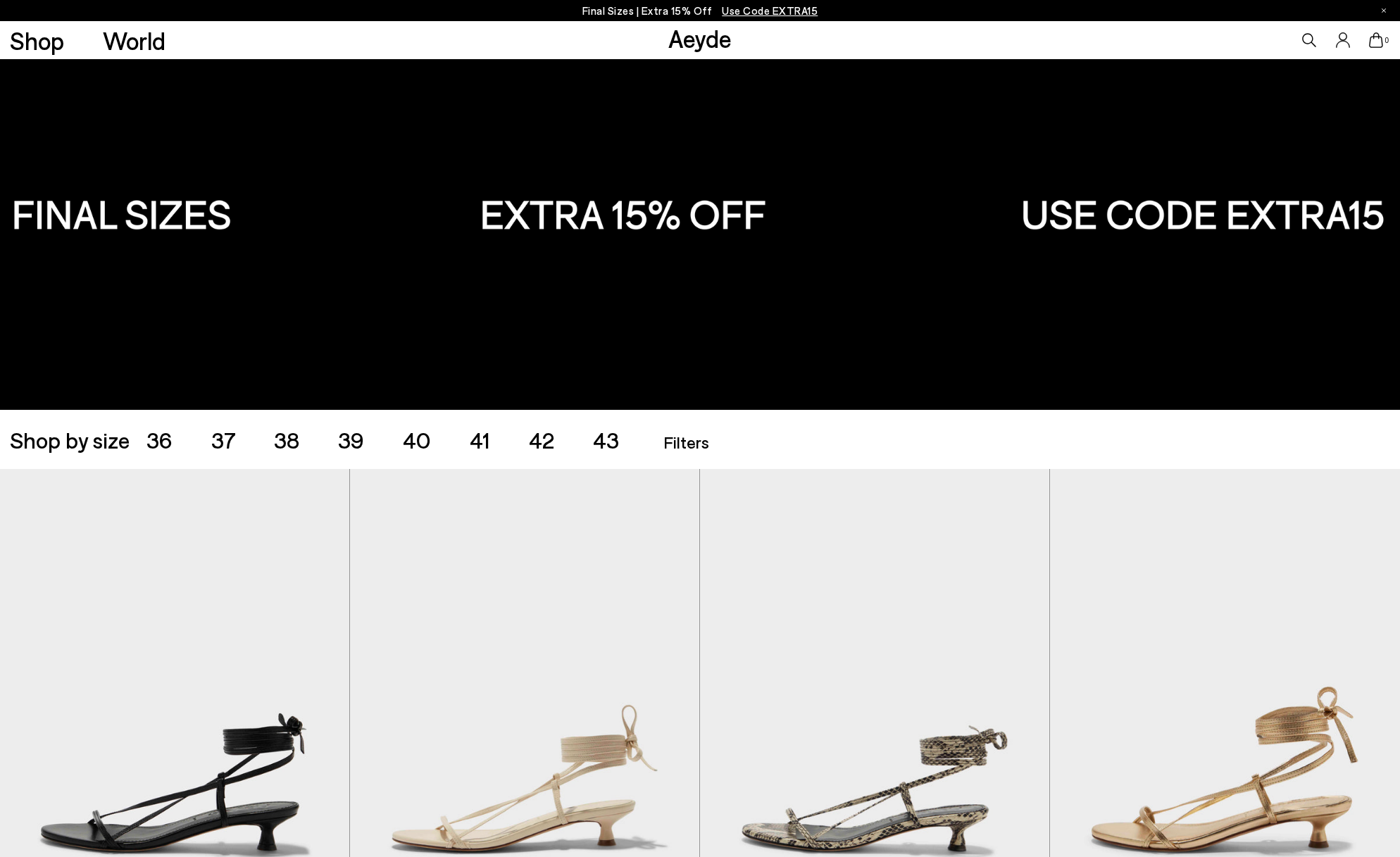
scroll to position [3, 0]
